Goal: Navigation & Orientation: Find specific page/section

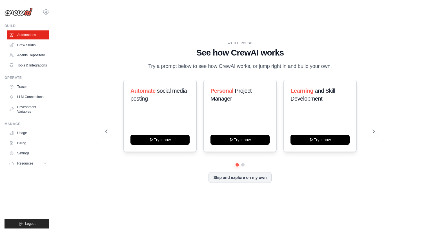
click at [30, 111] on link "Environment Variables" at bounding box center [28, 109] width 43 height 14
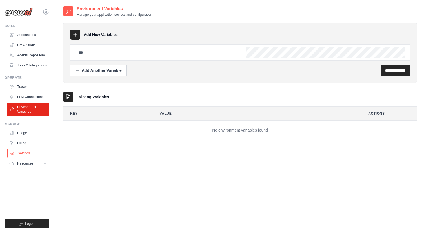
click at [25, 154] on link "Settings" at bounding box center [28, 153] width 43 height 9
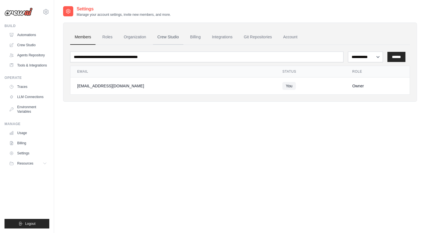
click at [175, 37] on link "Crew Studio" at bounding box center [168, 37] width 30 height 15
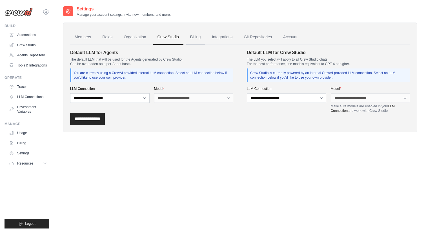
click at [198, 37] on link "Billing" at bounding box center [195, 37] width 19 height 15
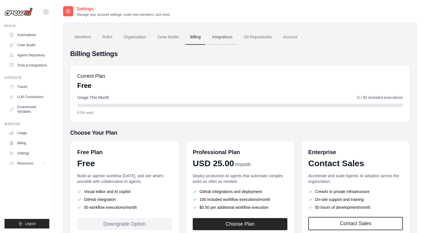
click at [220, 37] on link "Integrations" at bounding box center [222, 37] width 30 height 15
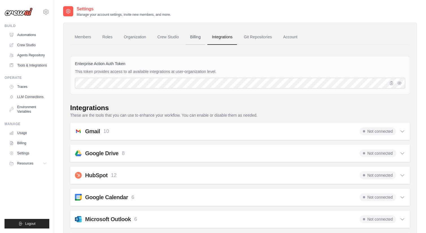
click at [196, 38] on link "Billing" at bounding box center [195, 37] width 19 height 15
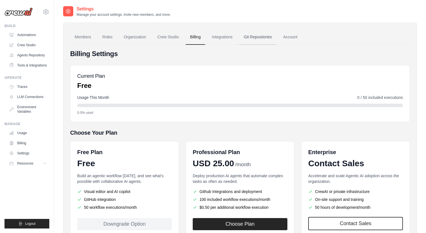
click at [261, 36] on link "Git Repositories" at bounding box center [257, 37] width 37 height 15
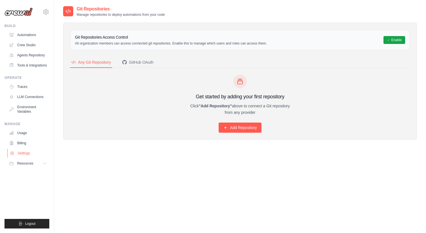
click at [27, 152] on link "Settings" at bounding box center [28, 153] width 43 height 9
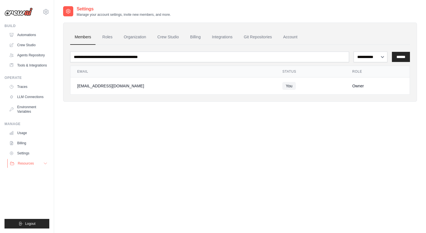
click at [35, 165] on button "Resources" at bounding box center [28, 163] width 43 height 9
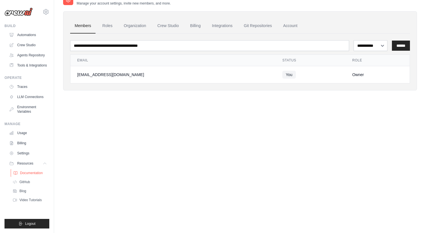
click at [36, 173] on span "Documentation" at bounding box center [31, 173] width 23 height 5
